Goal: Information Seeking & Learning: Check status

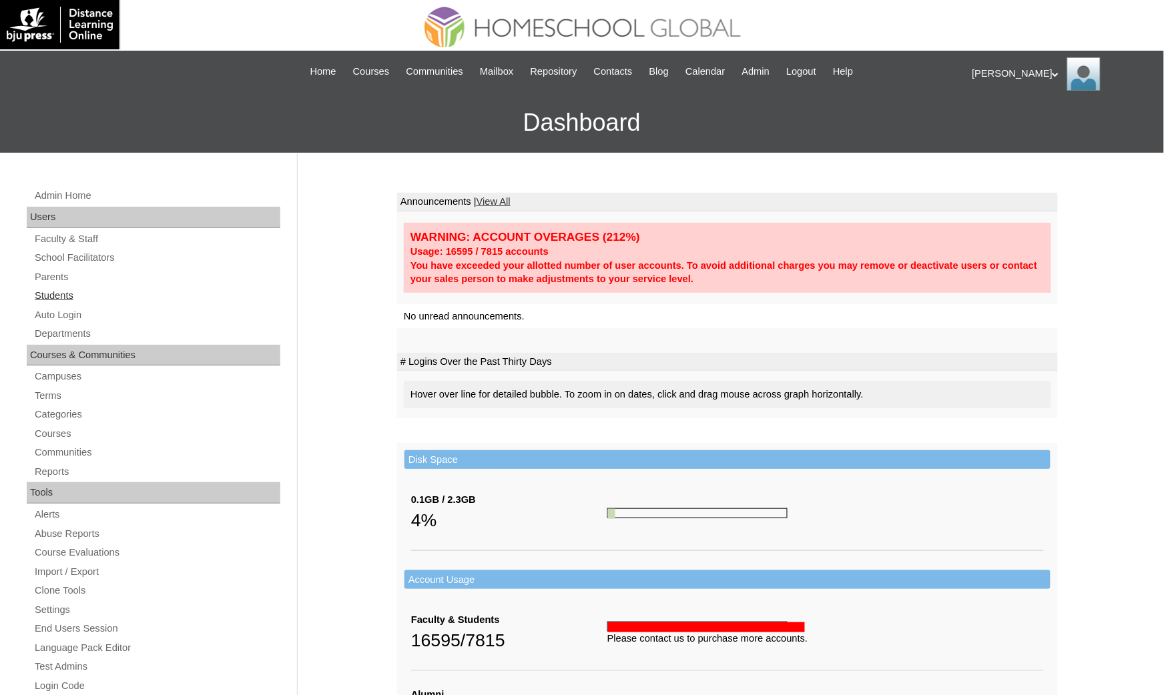
click at [86, 295] on link "Students" at bounding box center [156, 296] width 247 height 17
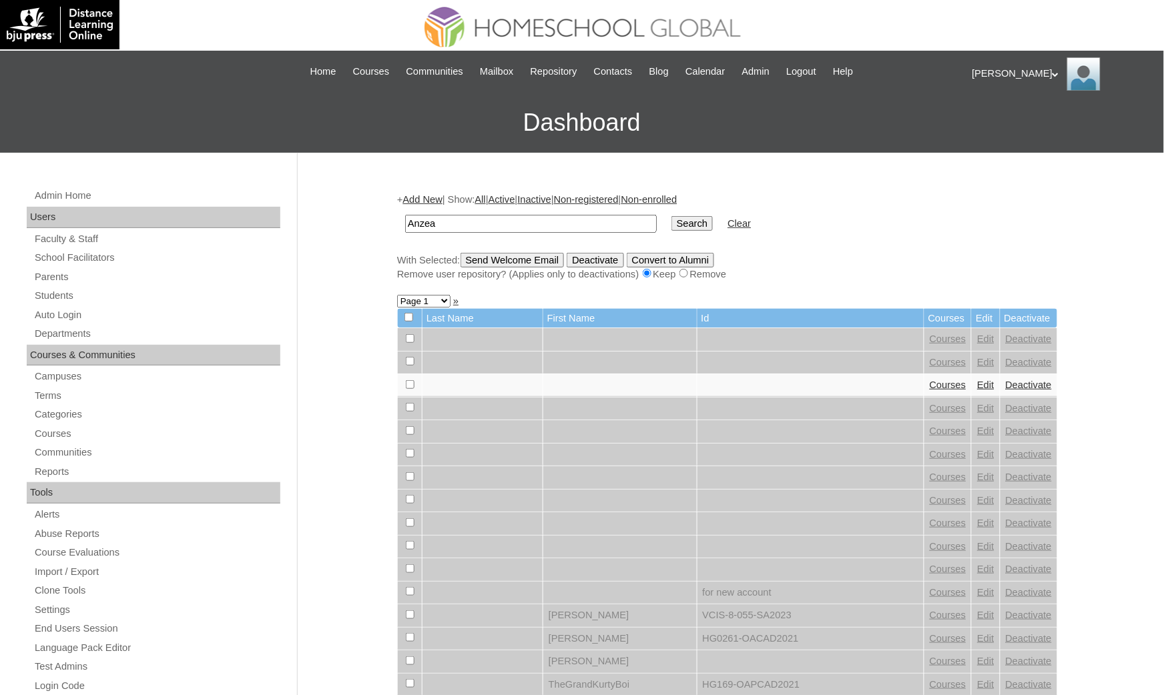
type input "Anzea"
click at [671, 216] on input "Search" at bounding box center [691, 223] width 41 height 15
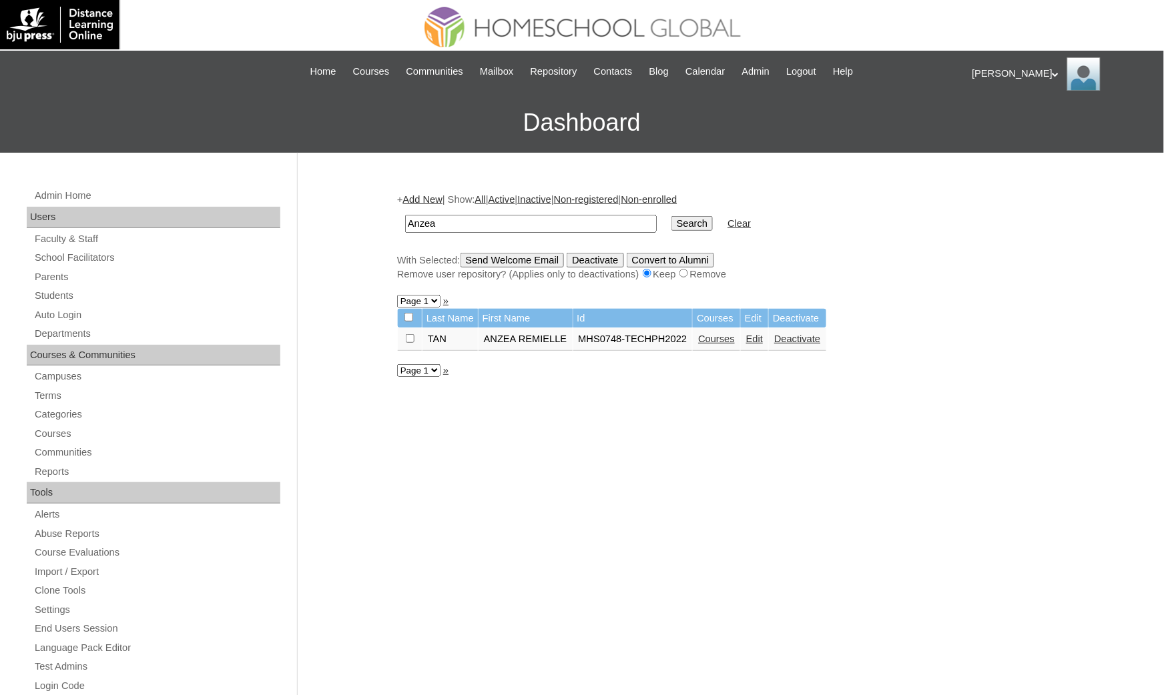
click at [705, 334] on link "Courses" at bounding box center [716, 339] width 37 height 11
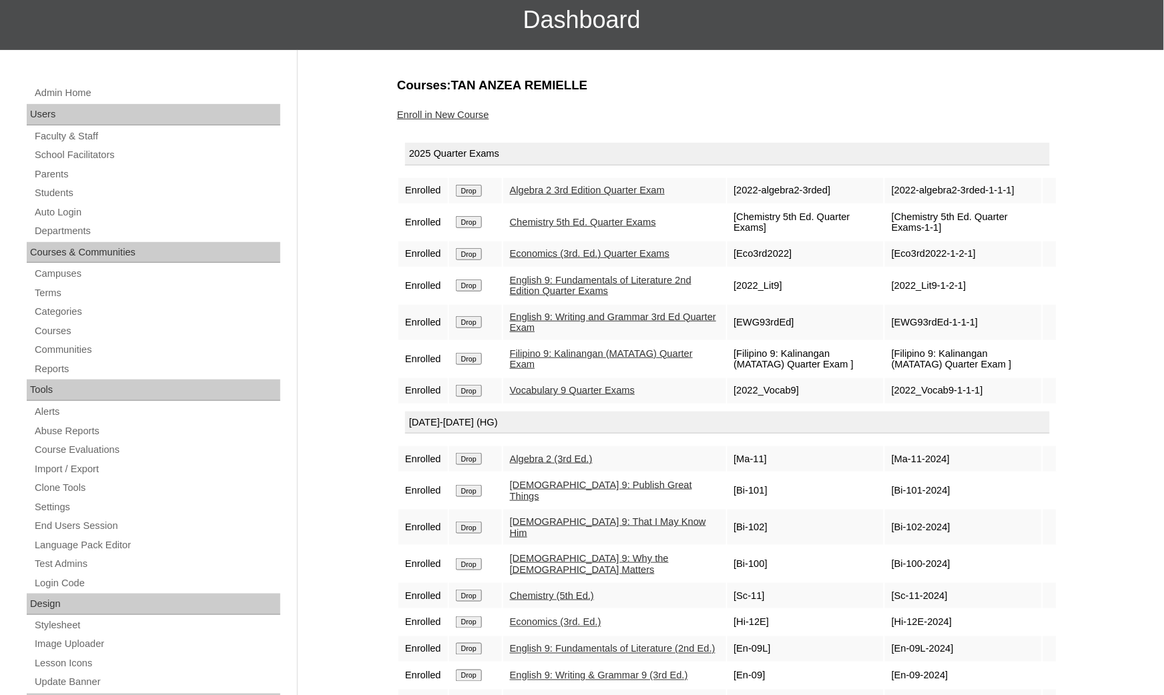
scroll to position [100, 0]
